Goal: Task Accomplishment & Management: Manage account settings

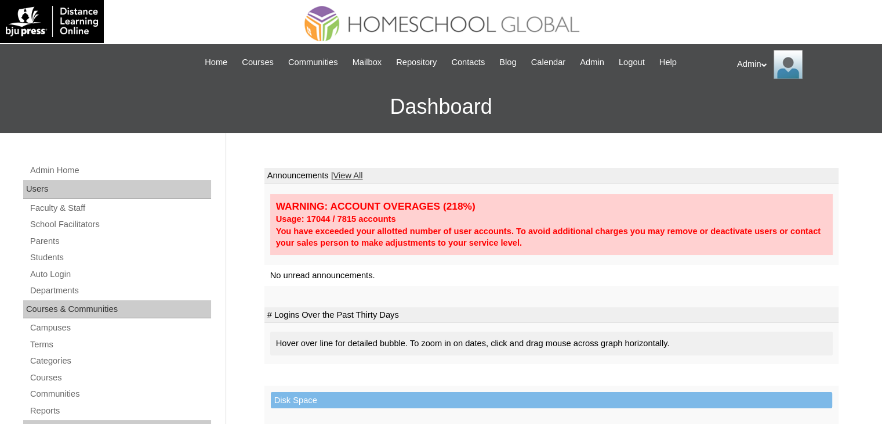
click at [47, 258] on link "Students" at bounding box center [120, 257] width 182 height 15
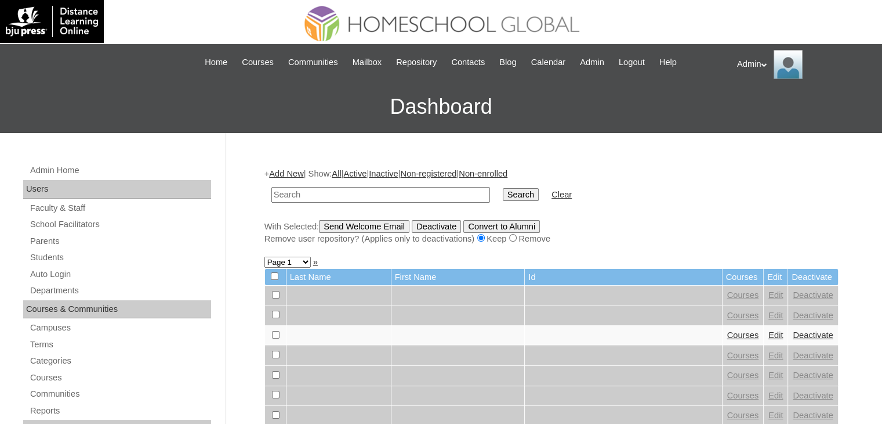
click at [381, 196] on input "text" at bounding box center [381, 195] width 219 height 16
type input "Espiritu"
click at [503, 190] on input "Search" at bounding box center [521, 194] width 36 height 13
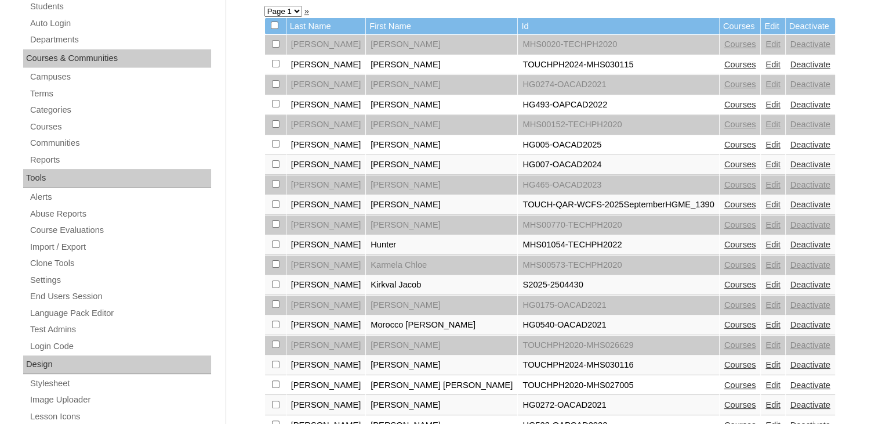
scroll to position [259, 0]
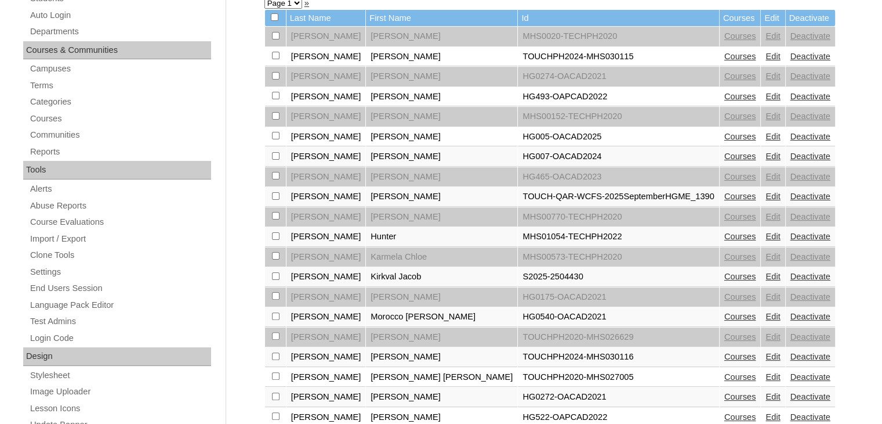
click at [725, 272] on link "Courses" at bounding box center [741, 276] width 32 height 9
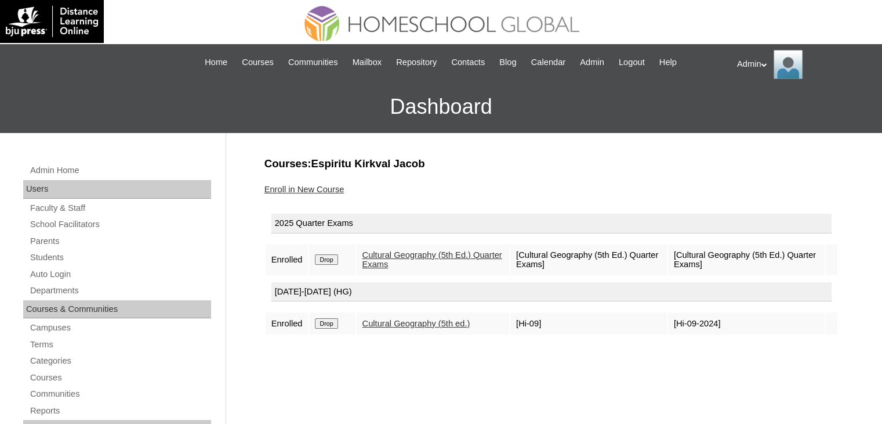
click at [306, 186] on link "Enroll in New Course" at bounding box center [305, 188] width 80 height 9
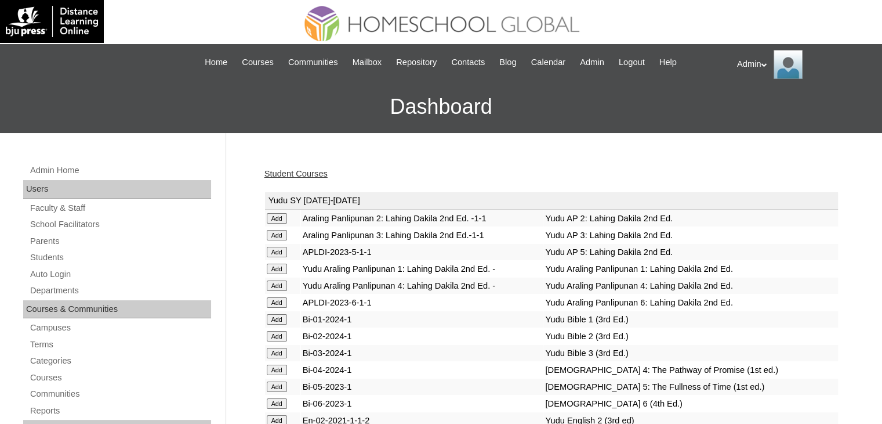
scroll to position [3284, 0]
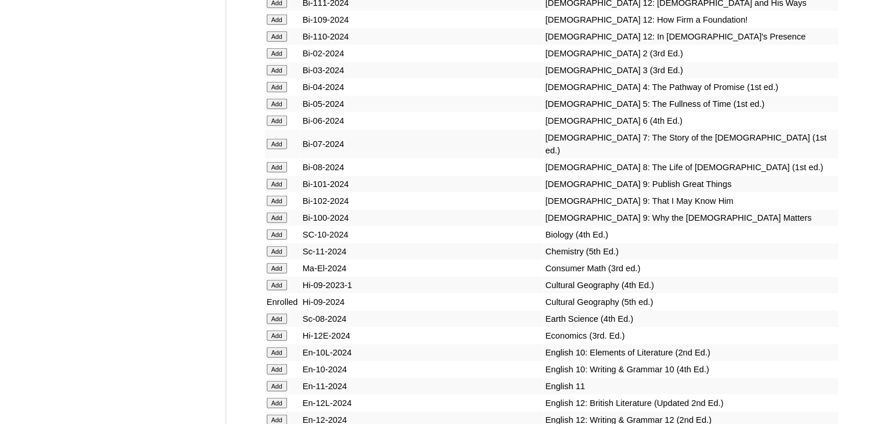
click at [279, 189] on input "Add" at bounding box center [277, 184] width 20 height 10
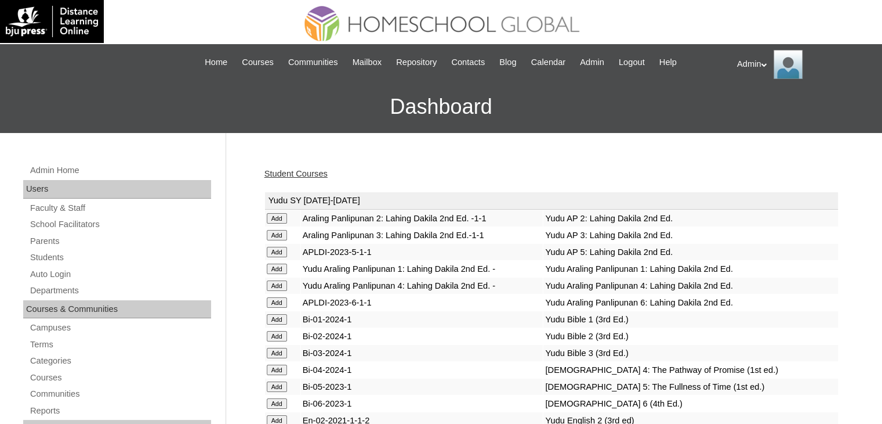
scroll to position [3284, 0]
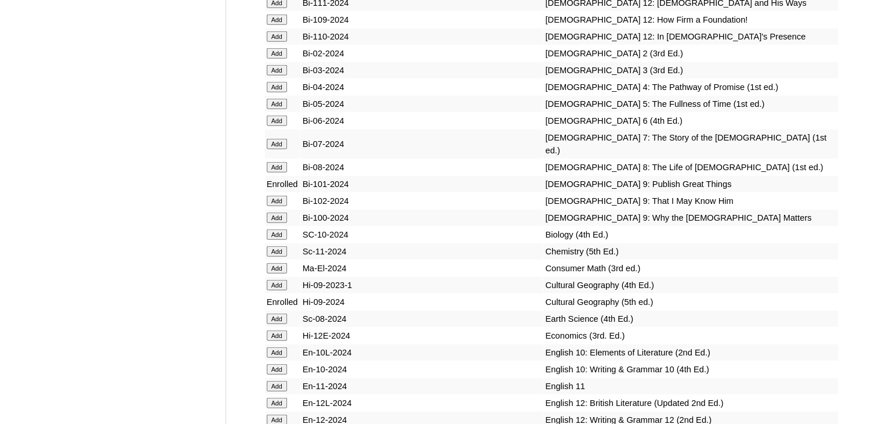
click at [280, 206] on input "Add" at bounding box center [277, 201] width 20 height 10
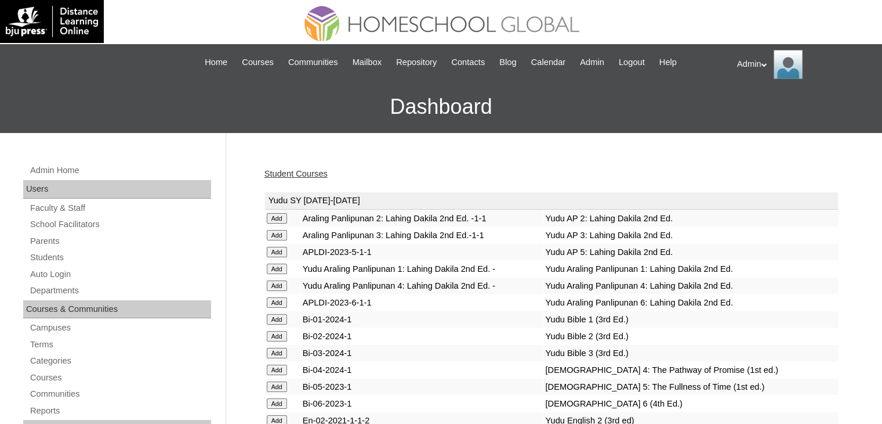
scroll to position [3284, 0]
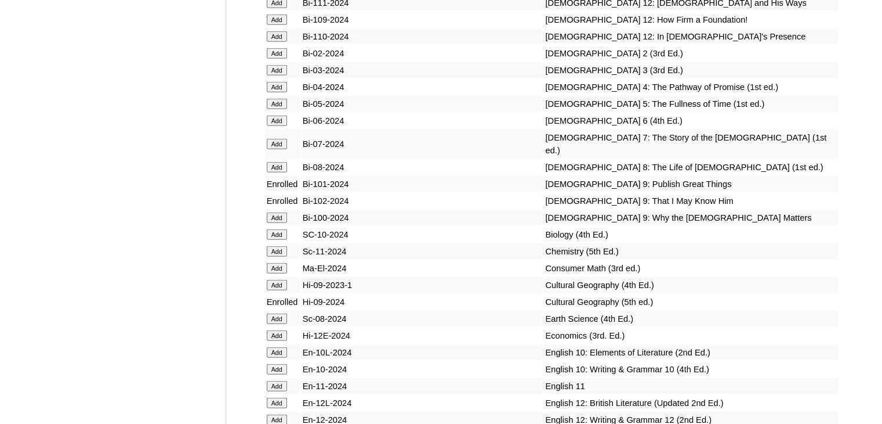
click at [279, 223] on input "Add" at bounding box center [277, 217] width 20 height 10
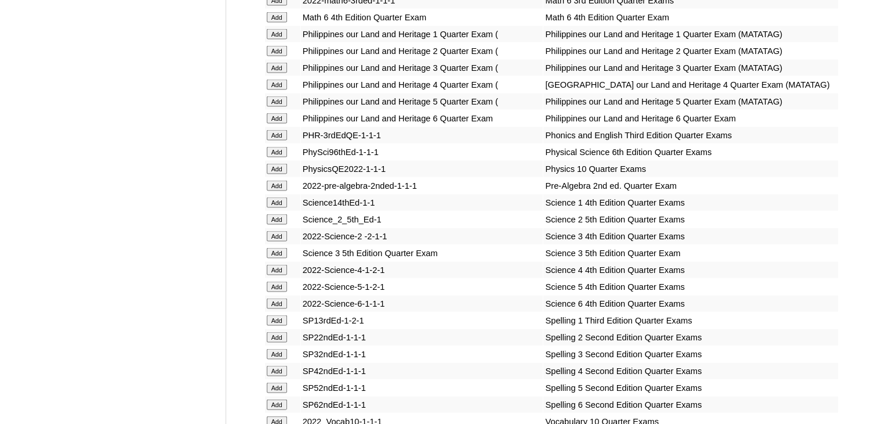
scroll to position [4670, 0]
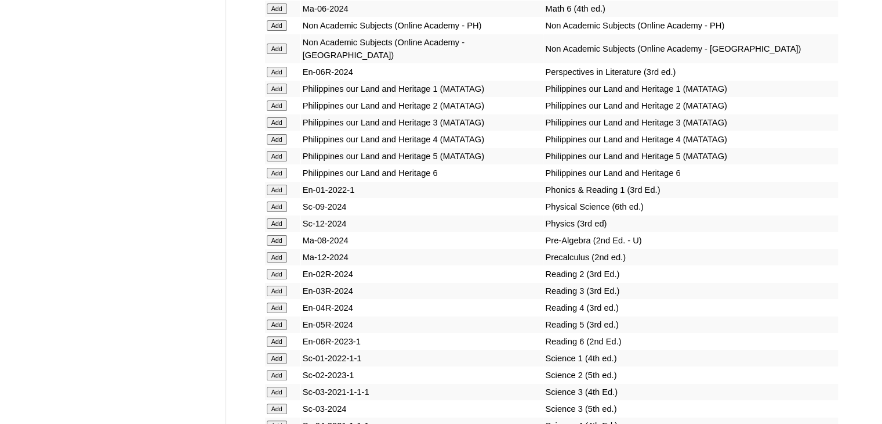
click at [278, 212] on input "Add" at bounding box center [277, 206] width 20 height 10
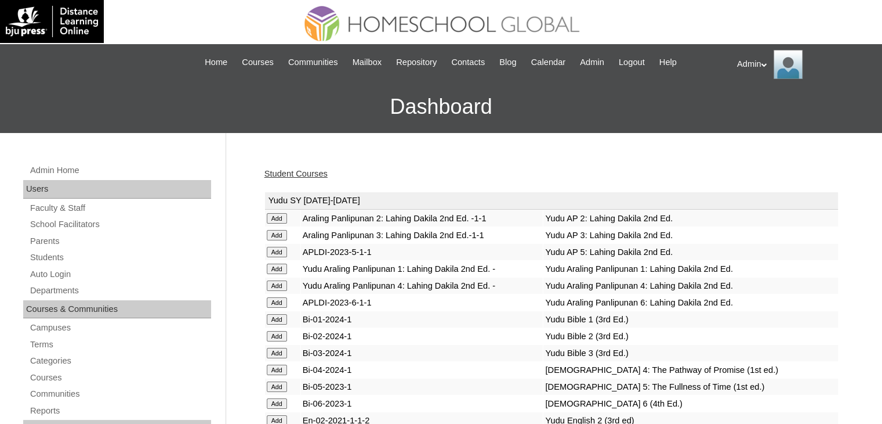
scroll to position [2364, 0]
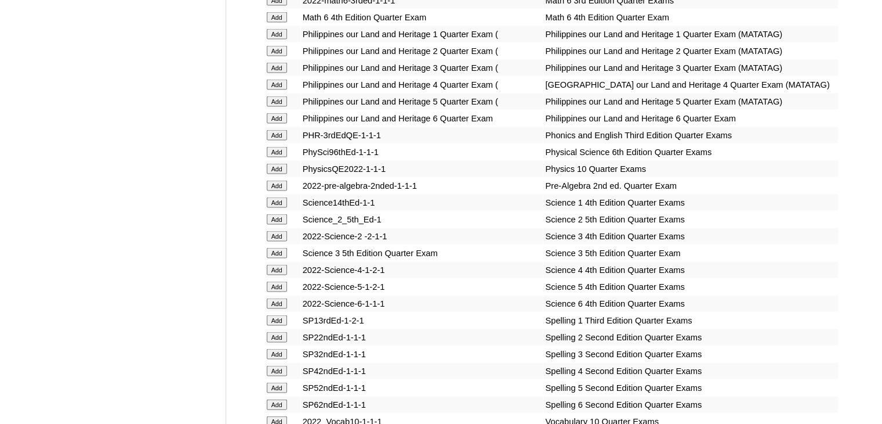
click at [278, 157] on input "Add" at bounding box center [277, 152] width 20 height 10
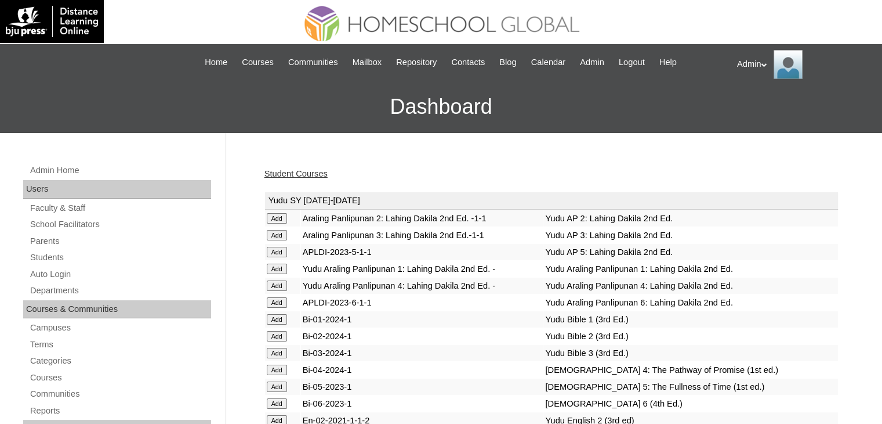
scroll to position [991, 0]
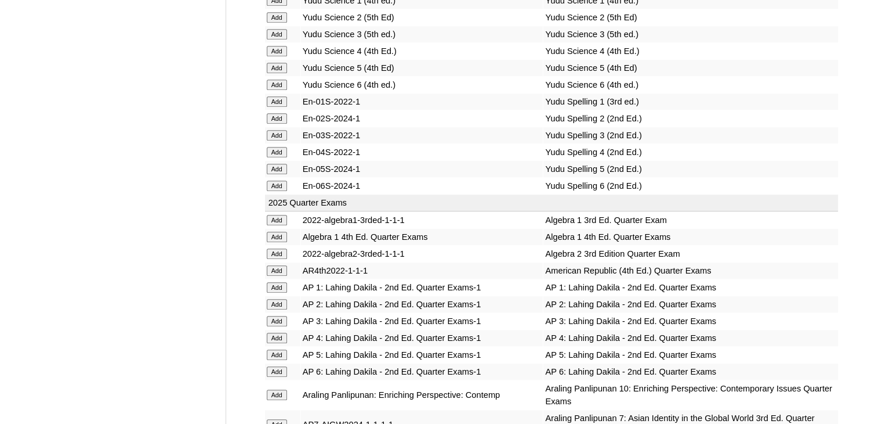
click at [276, 231] on input "Add" at bounding box center [277, 236] width 20 height 10
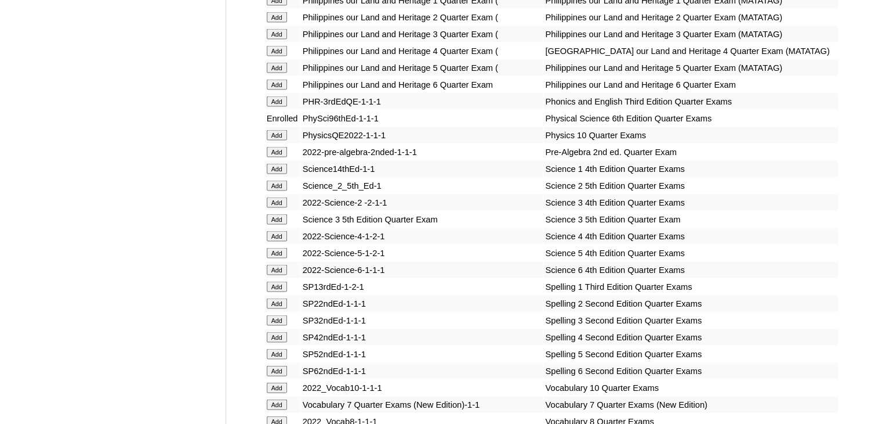
scroll to position [2749, 0]
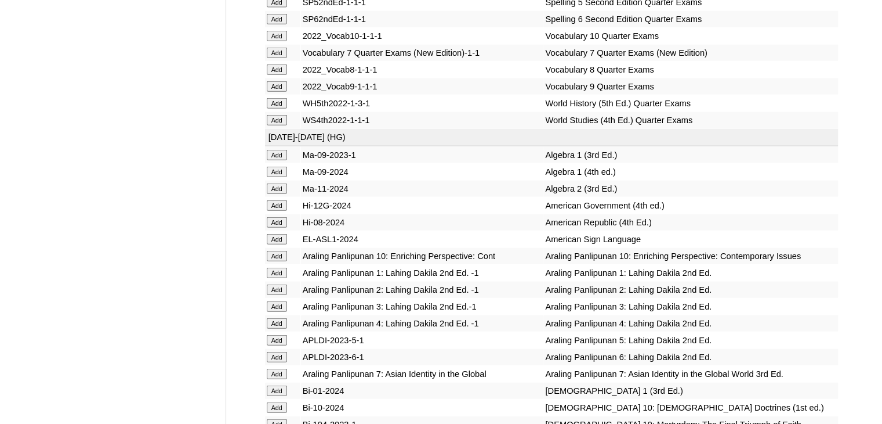
click at [276, 177] on input "Add" at bounding box center [277, 172] width 20 height 10
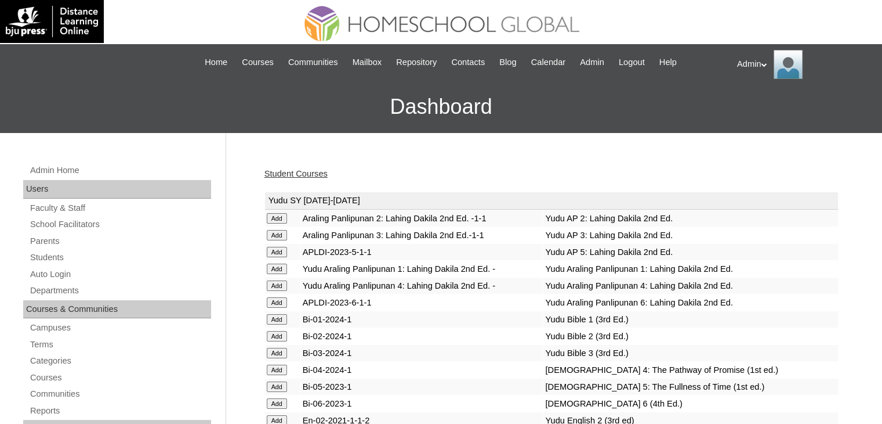
scroll to position [1581, 0]
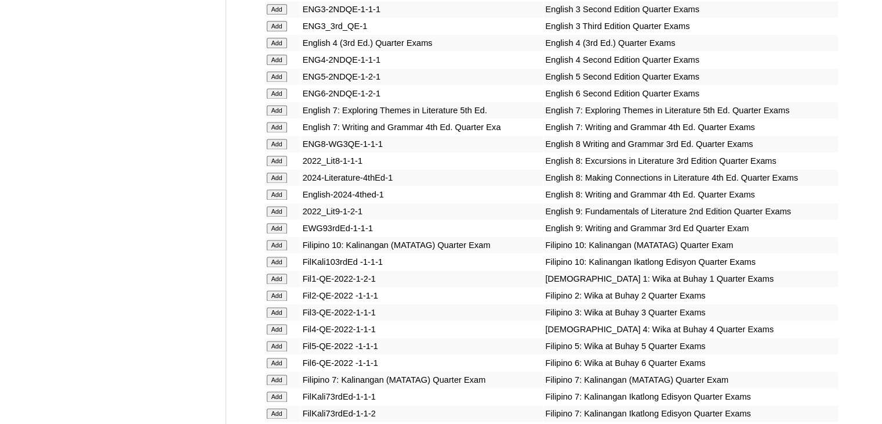
click at [273, 216] on input "Add" at bounding box center [277, 211] width 20 height 10
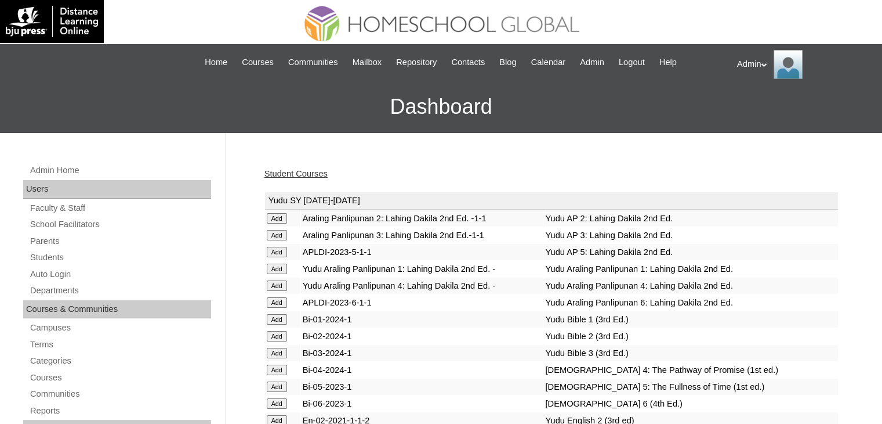
scroll to position [1581, 0]
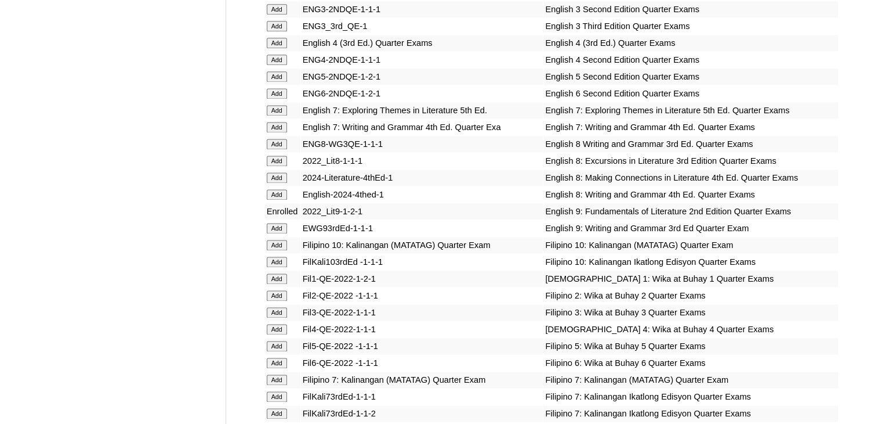
click at [280, 226] on input "Add" at bounding box center [277, 228] width 20 height 10
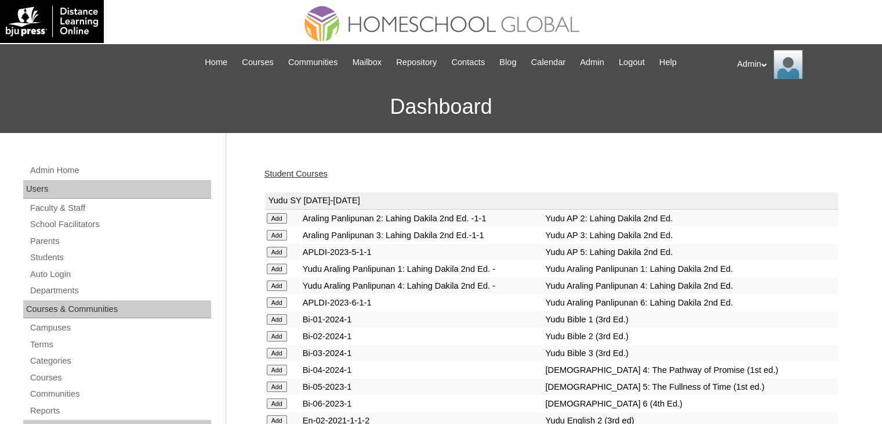
scroll to position [2631, 0]
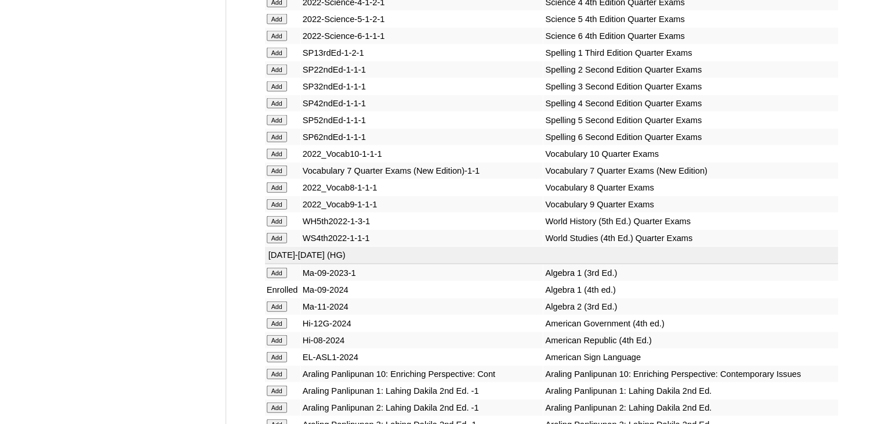
click at [278, 209] on input "Add" at bounding box center [277, 204] width 20 height 10
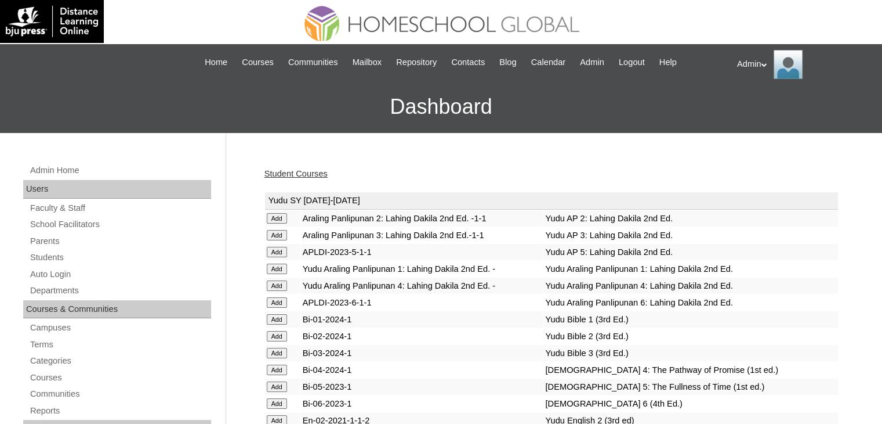
click at [323, 170] on link "Student Courses" at bounding box center [296, 173] width 63 height 9
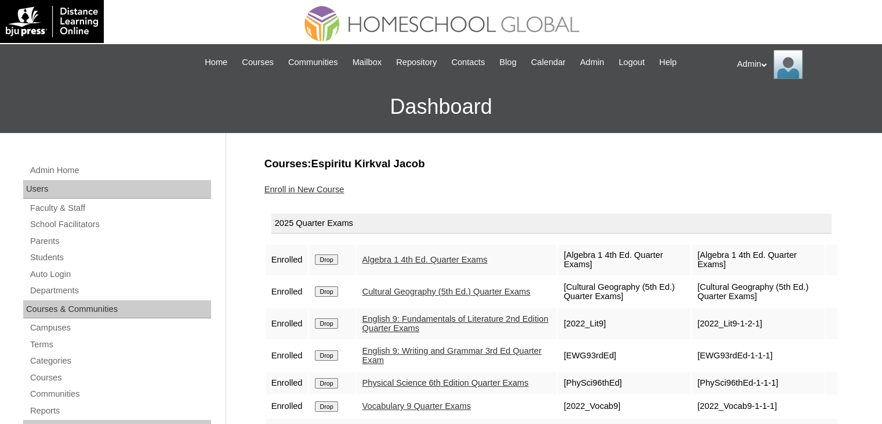
click at [321, 187] on link "Enroll in New Course" at bounding box center [305, 188] width 80 height 9
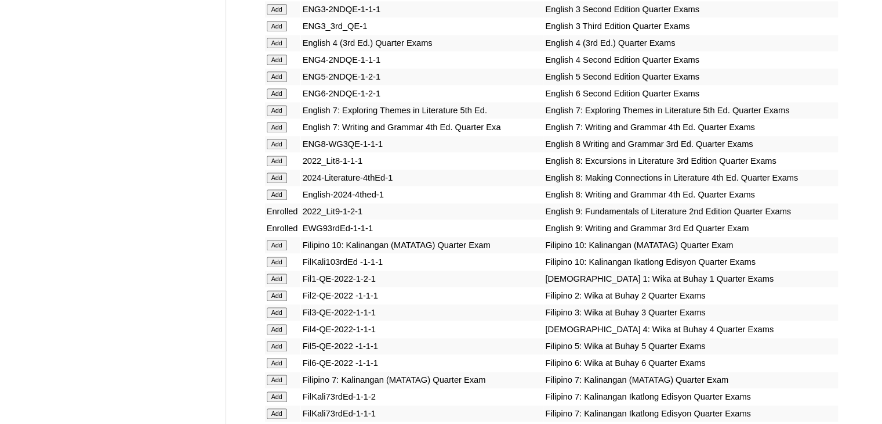
scroll to position [3668, 0]
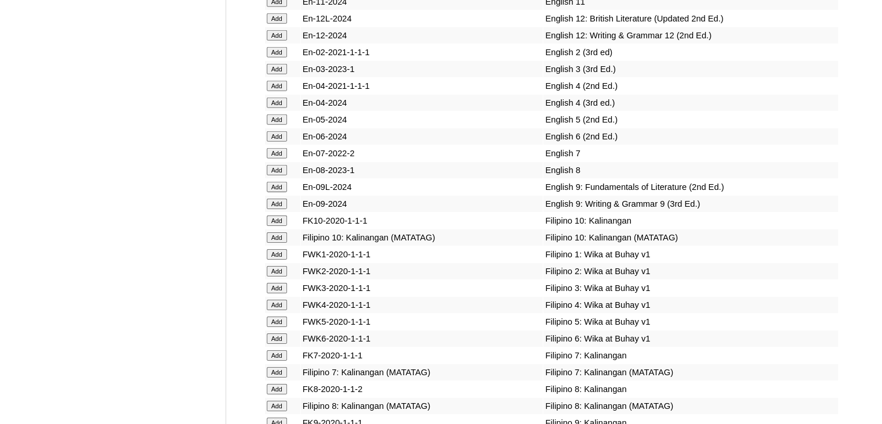
click at [277, 192] on input "Add" at bounding box center [277, 187] width 20 height 10
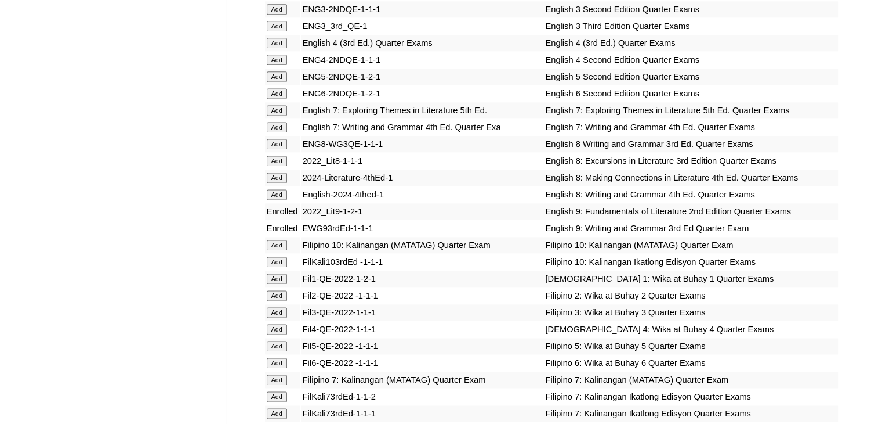
scroll to position [3668, 0]
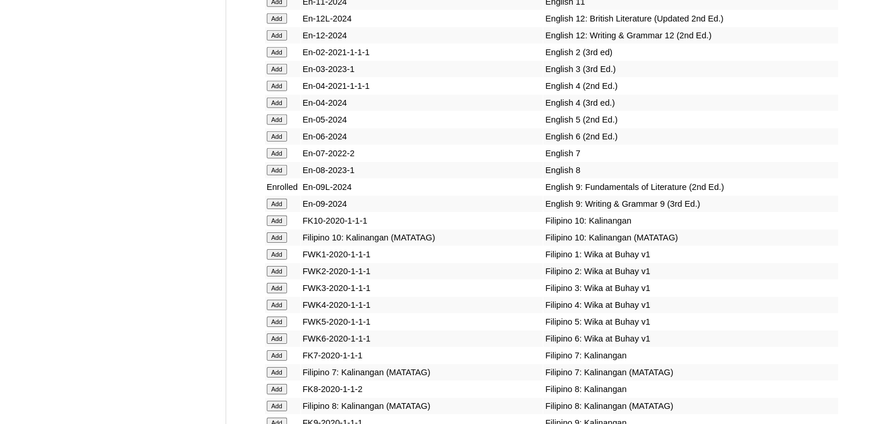
click at [278, 209] on input "Add" at bounding box center [277, 203] width 20 height 10
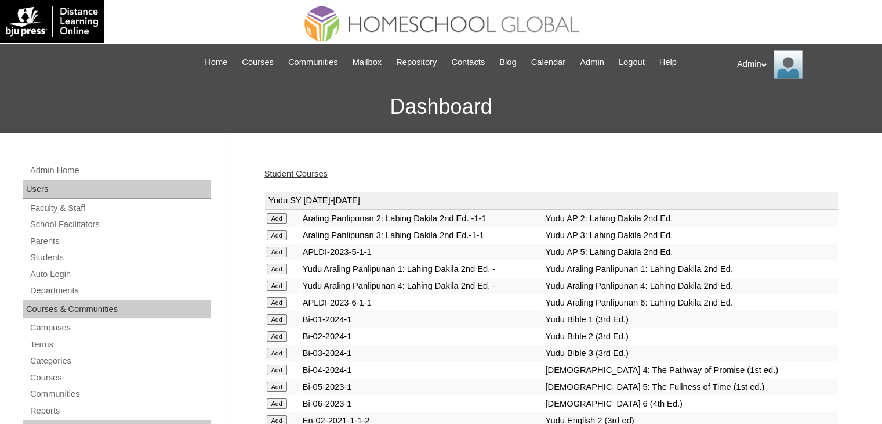
click at [303, 172] on link "Student Courses" at bounding box center [296, 173] width 63 height 9
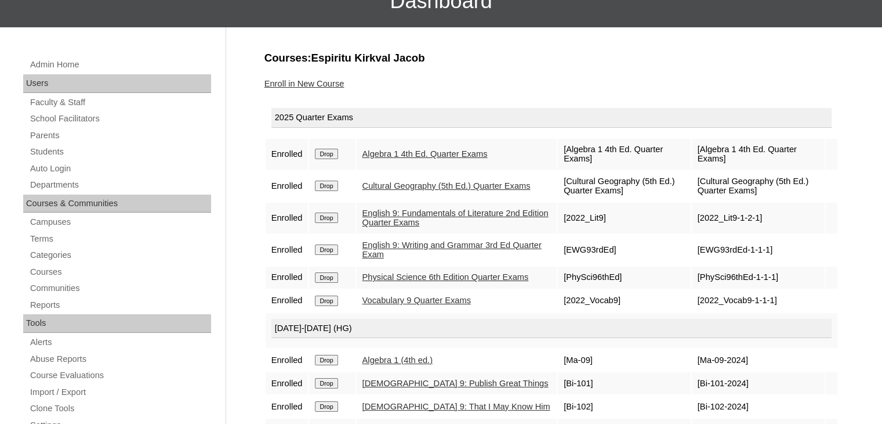
scroll to position [104, 0]
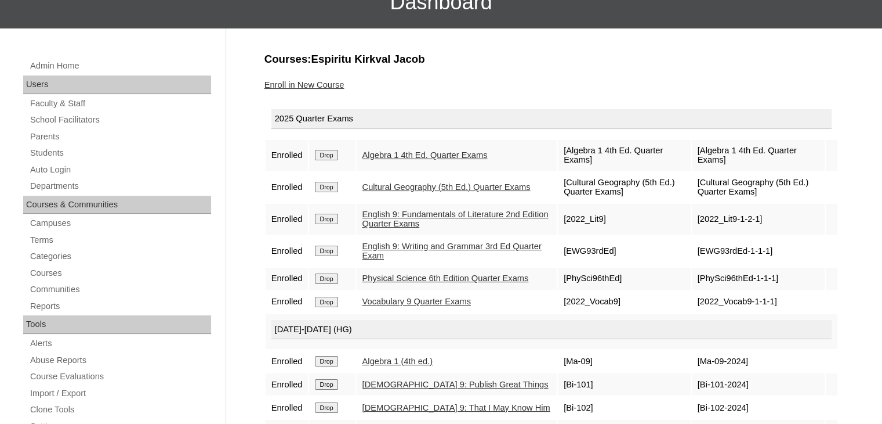
click at [333, 83] on link "Enroll in New Course" at bounding box center [305, 84] width 80 height 9
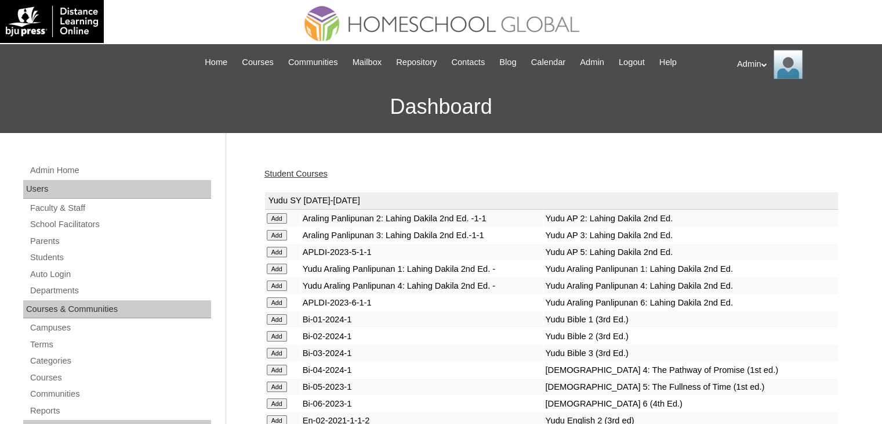
click at [300, 170] on link "Student Courses" at bounding box center [296, 173] width 63 height 9
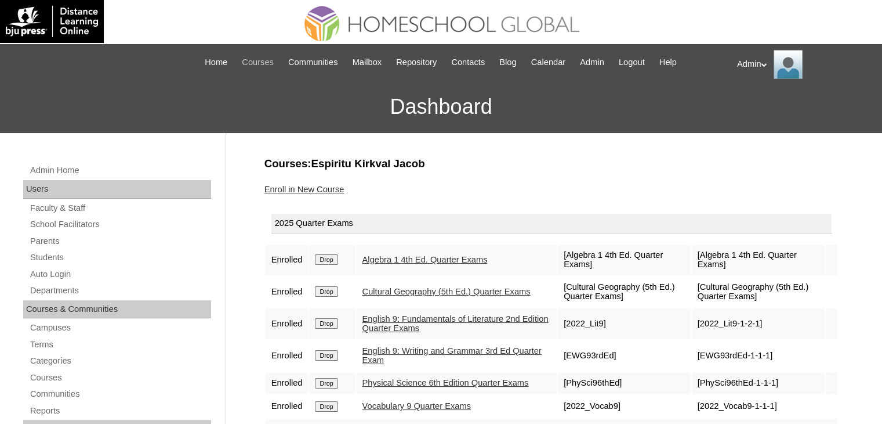
click at [256, 59] on span "Courses" at bounding box center [258, 62] width 32 height 13
